Goal: Task Accomplishment & Management: Manage account settings

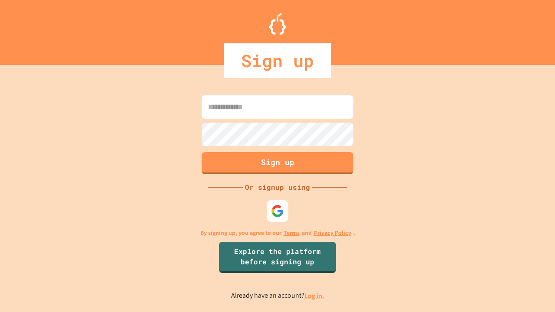
click at [315, 296] on link "Log in." at bounding box center [315, 296] width 20 height 9
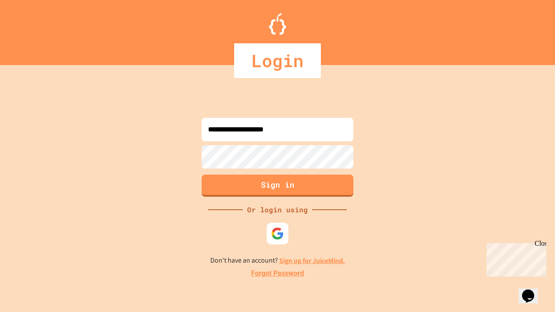
type input "**********"
